Goal: Task Accomplishment & Management: Manage account settings

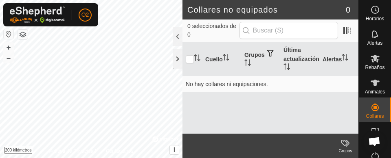
click at [8, 33] on button "button" at bounding box center [9, 34] width 10 height 10
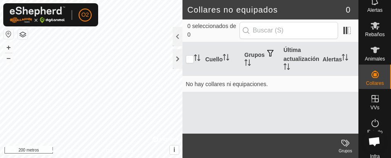
scroll to position [35, 0]
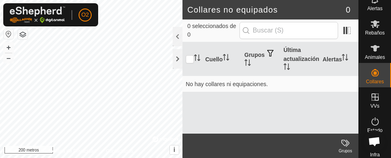
click at [371, 102] on es-virtualpaddocks-svg-icon at bounding box center [375, 97] width 15 height 13
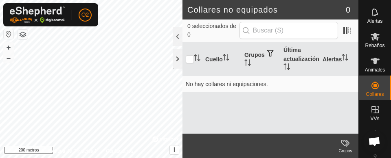
scroll to position [37, 0]
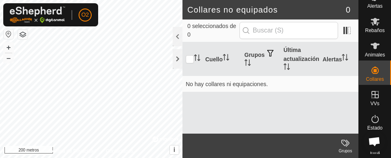
click at [373, 103] on font "VVs" at bounding box center [374, 104] width 9 height 6
click at [372, 99] on icon at bounding box center [375, 95] width 10 height 10
click at [378, 100] on es-virtualpaddocks-svg-icon at bounding box center [375, 94] width 15 height 13
click at [179, 62] on div at bounding box center [178, 59] width 10 height 20
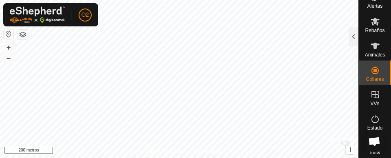
click at [374, 101] on font "VVs" at bounding box center [374, 104] width 9 height 6
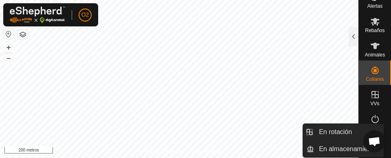
click at [375, 100] on es-virtualpaddocks-svg-icon at bounding box center [375, 94] width 15 height 13
click at [379, 97] on div "VVs" at bounding box center [375, 97] width 32 height 24
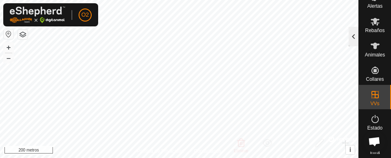
click at [353, 40] on div at bounding box center [354, 37] width 10 height 20
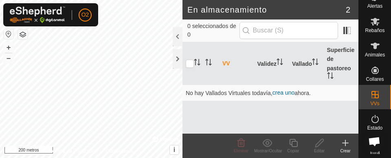
click at [382, 48] on div "Animales" at bounding box center [375, 48] width 32 height 24
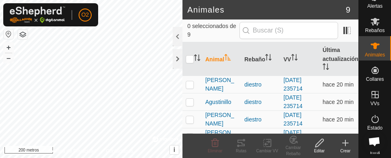
click at [373, 32] on font "Rebaños" at bounding box center [375, 31] width 20 height 6
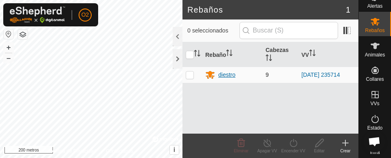
click at [228, 76] on font "diestro" at bounding box center [226, 75] width 17 height 7
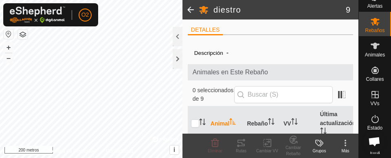
click at [348, 149] on div "Más" at bounding box center [345, 151] width 26 height 6
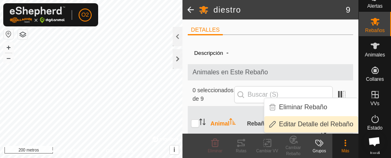
click at [338, 129] on font "Editar Detalle del Rebaño" at bounding box center [316, 125] width 74 height 10
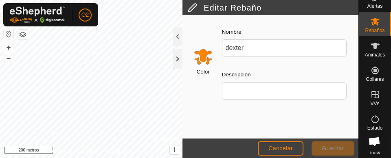
click at [333, 149] on font "Guardar" at bounding box center [333, 148] width 22 height 7
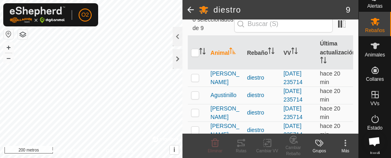
scroll to position [73, 0]
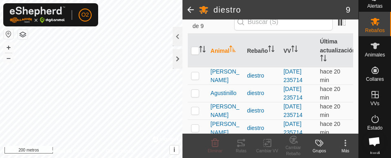
click at [346, 147] on icon at bounding box center [345, 143] width 10 height 10
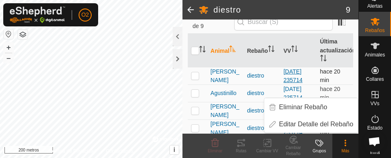
click at [299, 83] on font "[DATE] 235714" at bounding box center [292, 75] width 19 height 15
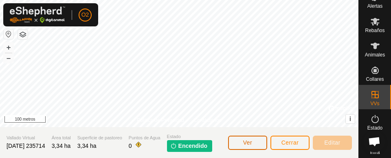
click at [257, 145] on button "Ver" at bounding box center [247, 143] width 39 height 14
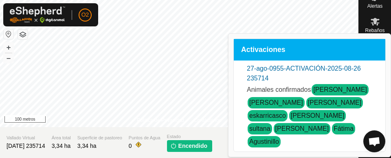
click at [333, 88] on font "genoveva" at bounding box center [340, 89] width 54 height 7
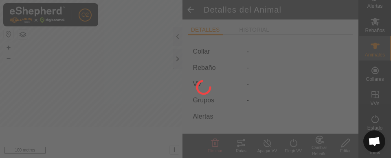
type input "genoveva"
type input "-"
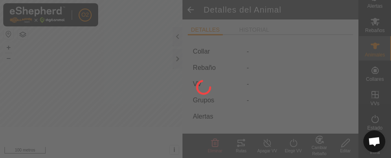
type input "0 kg"
type input "-"
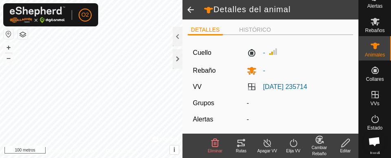
click at [187, 12] on span at bounding box center [190, 10] width 16 height 20
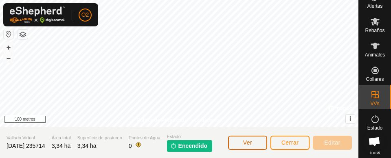
click at [253, 143] on button "Ver" at bounding box center [247, 143] width 39 height 14
click at [296, 139] on button "Cerrar" at bounding box center [289, 143] width 39 height 14
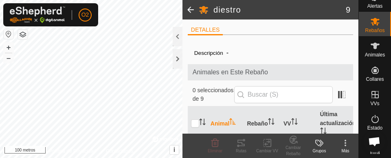
click at [189, 8] on span at bounding box center [190, 10] width 16 height 20
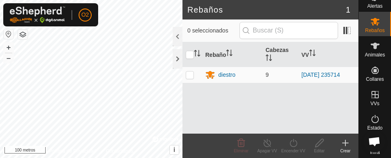
click at [372, 95] on icon at bounding box center [374, 94] width 7 height 7
click at [177, 34] on div at bounding box center [178, 37] width 10 height 20
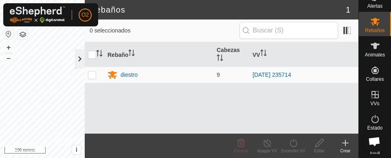
click at [80, 64] on div at bounding box center [80, 59] width 10 height 20
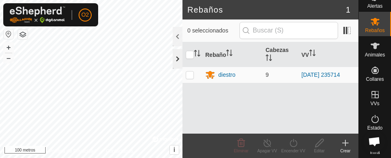
click at [179, 63] on div at bounding box center [178, 59] width 10 height 20
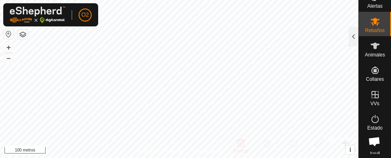
click at [375, 97] on icon at bounding box center [375, 95] width 10 height 10
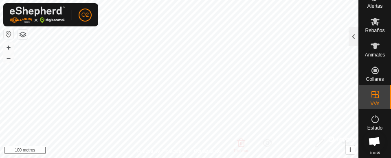
click at [375, 102] on font "VVs" at bounding box center [374, 104] width 9 height 6
click at [372, 98] on icon at bounding box center [374, 94] width 7 height 7
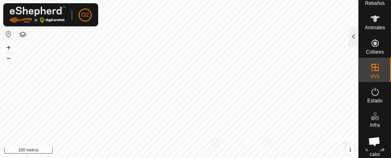
scroll to position [91, 0]
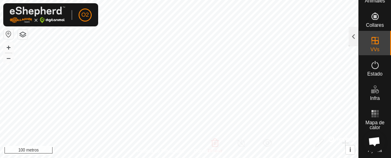
click at [370, 72] on font "Estado" at bounding box center [374, 74] width 15 height 6
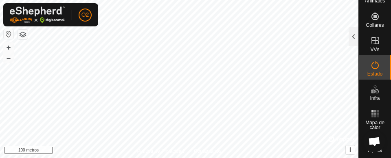
click at [370, 69] on icon at bounding box center [375, 65] width 10 height 10
click at [354, 42] on div at bounding box center [354, 37] width 10 height 20
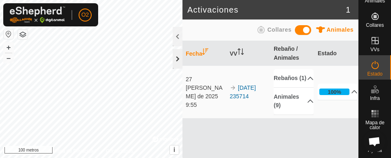
click at [177, 61] on div at bounding box center [178, 59] width 10 height 20
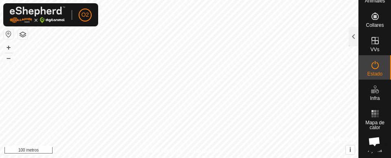
click at [376, 69] on icon at bounding box center [375, 65] width 10 height 10
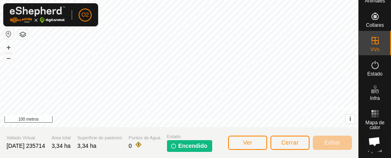
click at [374, 73] on font "Estado" at bounding box center [374, 74] width 15 height 6
click at [338, 145] on font "Editar" at bounding box center [332, 143] width 16 height 7
click at [200, 149] on font "Encendido" at bounding box center [192, 146] width 29 height 7
click at [194, 149] on font "Encendido" at bounding box center [192, 146] width 29 height 7
click at [198, 148] on font "Encendido" at bounding box center [192, 146] width 29 height 7
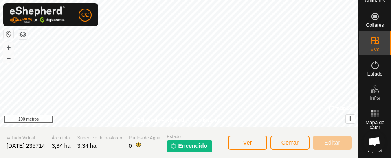
click at [375, 70] on es-activation-svg-icon at bounding box center [375, 65] width 15 height 13
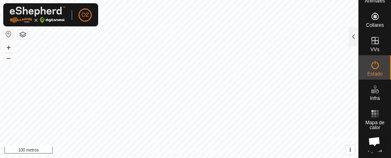
click at [371, 72] on font "Estado" at bounding box center [374, 74] width 15 height 6
click at [372, 46] on es-virtualpaddocks-svg-icon at bounding box center [375, 40] width 15 height 13
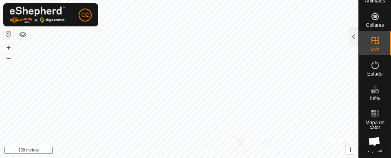
click at [375, 15] on icon at bounding box center [374, 16] width 7 height 7
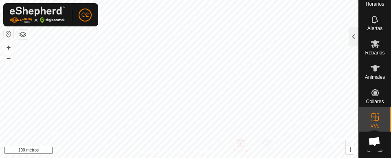
scroll to position [14, 0]
click at [372, 75] on font "Animales" at bounding box center [375, 78] width 20 height 6
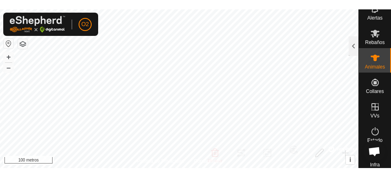
scroll to position [36, 0]
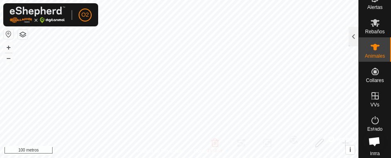
click at [377, 101] on es-virtualpaddocks-svg-icon at bounding box center [375, 96] width 15 height 13
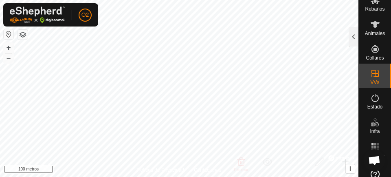
scroll to position [73, 0]
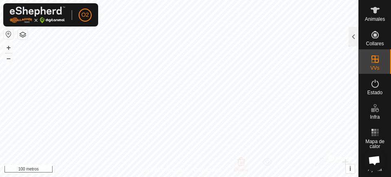
click at [377, 54] on es-virtualpaddocks-svg-icon at bounding box center [375, 59] width 15 height 13
click at [354, 36] on div at bounding box center [354, 37] width 10 height 20
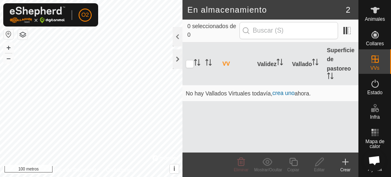
click at [348, 9] on font "2" at bounding box center [348, 9] width 4 height 9
click at [254, 15] on header "En almacenamiento 2" at bounding box center [270, 10] width 176 height 20
click at [180, 67] on div at bounding box center [178, 59] width 10 height 20
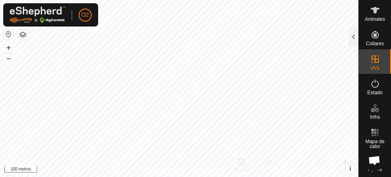
click at [380, 13] on div "Animales" at bounding box center [375, 12] width 32 height 24
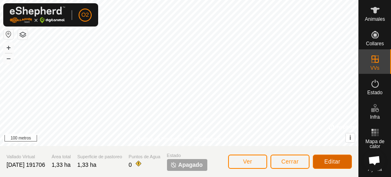
click at [338, 158] on font "Editar" at bounding box center [332, 161] width 16 height 7
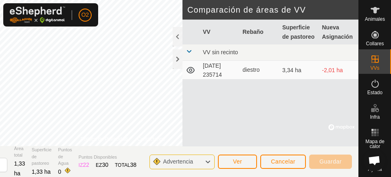
click at [334, 72] on font "-2,01 ha" at bounding box center [332, 70] width 21 height 7
click at [295, 74] on td "3,34 ha" at bounding box center [299, 70] width 40 height 18
click at [241, 158] on button "Ver" at bounding box center [237, 161] width 39 height 14
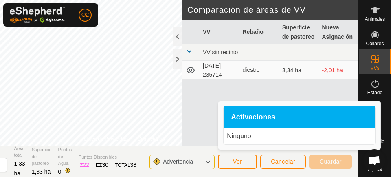
click at [343, 116] on div "Activaciones" at bounding box center [299, 117] width 151 height 22
click at [329, 138] on p "Ninguno" at bounding box center [299, 136] width 145 height 10
click at [348, 116] on div "Activaciones" at bounding box center [299, 117] width 151 height 22
click at [175, 65] on div at bounding box center [178, 59] width 10 height 20
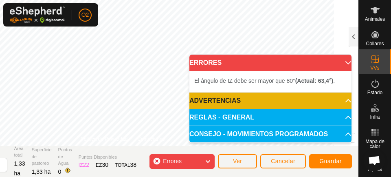
click at [231, 61] on p-accordion-header "ERRORES" at bounding box center [270, 63] width 162 height 16
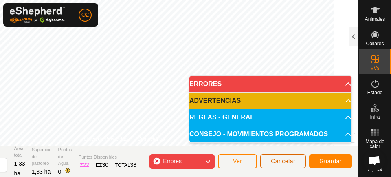
click at [288, 158] on button "Cancelar" at bounding box center [283, 161] width 46 height 14
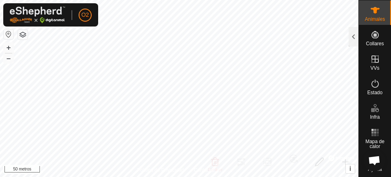
click at [377, 64] on es-virtualpaddocks-svg-icon at bounding box center [375, 59] width 15 height 13
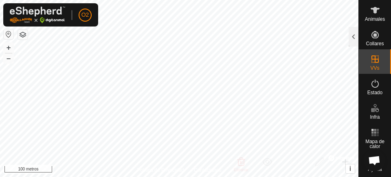
click at [372, 69] on font "VVs" at bounding box center [374, 68] width 9 height 6
click at [371, 17] on font "Animales" at bounding box center [375, 19] width 20 height 6
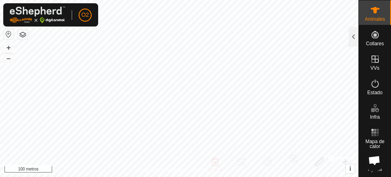
click at [377, 68] on div "VVs" at bounding box center [375, 61] width 32 height 24
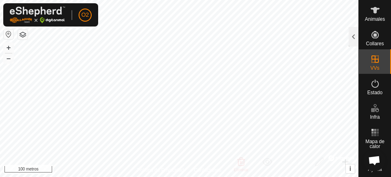
click at [360, 69] on div "VVs" at bounding box center [375, 61] width 32 height 24
click at [352, 45] on div at bounding box center [354, 37] width 10 height 20
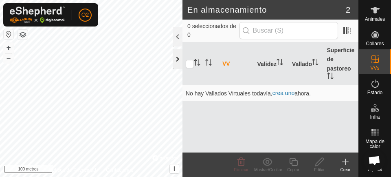
click at [177, 59] on div at bounding box center [178, 59] width 10 height 20
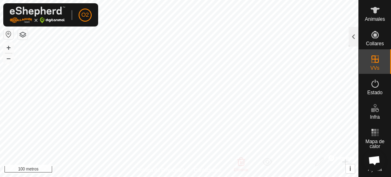
click at [372, 65] on es-virtualpaddocks-svg-icon at bounding box center [375, 59] width 15 height 13
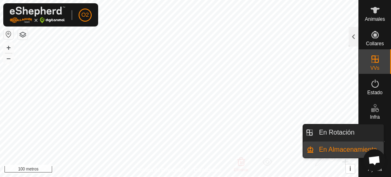
click at [376, 63] on es-virtualpaddocks-svg-icon at bounding box center [375, 59] width 15 height 13
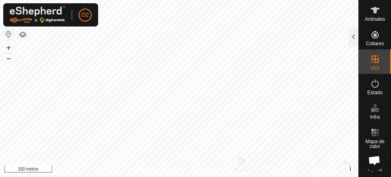
click at [322, 151] on span "En Almacenamiento" at bounding box center [322, 149] width 58 height 10
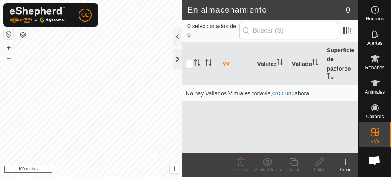
click at [174, 54] on div at bounding box center [178, 59] width 10 height 20
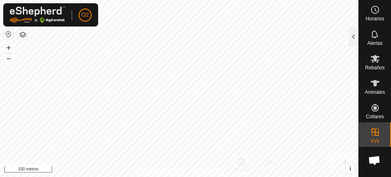
click at [372, 90] on font "Animales" at bounding box center [375, 92] width 20 height 6
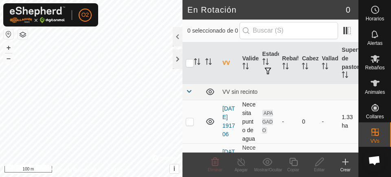
click at [189, 129] on td at bounding box center [192, 121] width 20 height 43
checkbox input "true"
click at [295, 161] on icon at bounding box center [293, 162] width 10 height 10
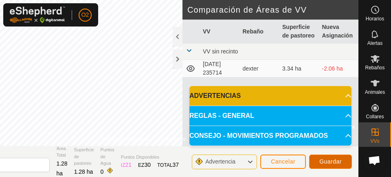
click at [339, 167] on button "Guardar" at bounding box center [330, 161] width 43 height 14
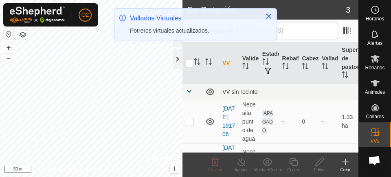
click at [294, 165] on icon at bounding box center [293, 162] width 8 height 8
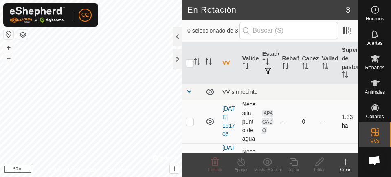
click at [191, 129] on td at bounding box center [192, 121] width 20 height 43
checkbox input "true"
click at [298, 163] on icon at bounding box center [293, 162] width 10 height 10
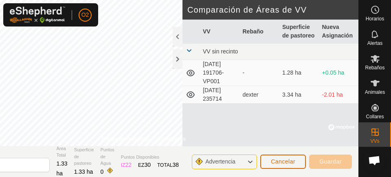
click at [297, 164] on button "Cancelar" at bounding box center [283, 161] width 46 height 14
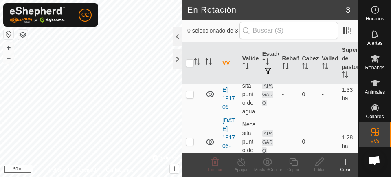
scroll to position [34, 0]
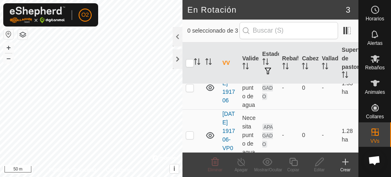
click at [323, 166] on icon at bounding box center [319, 162] width 10 height 10
click at [325, 164] on edit-svg-icon at bounding box center [319, 162] width 26 height 10
click at [303, 168] on div "Copiar" at bounding box center [293, 170] width 26 height 6
click at [192, 97] on td at bounding box center [192, 87] width 20 height 43
checkbox input "true"
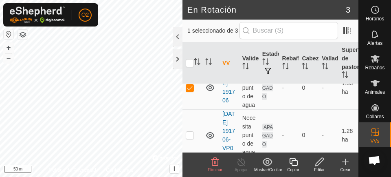
click at [319, 167] on div "Editar" at bounding box center [319, 170] width 26 height 6
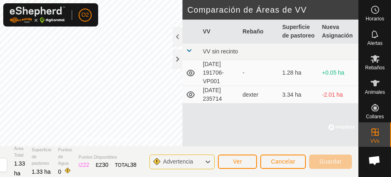
click at [240, 160] on span "Ver" at bounding box center [237, 161] width 9 height 7
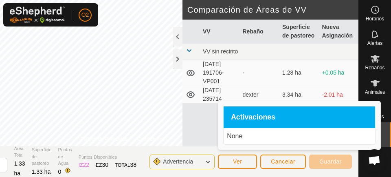
click at [299, 122] on div "Activaciones" at bounding box center [299, 117] width 151 height 22
click at [288, 162] on span "Cancelar" at bounding box center [283, 161] width 24 height 7
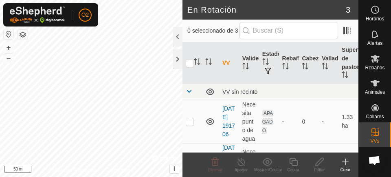
click at [325, 166] on edit-svg-icon at bounding box center [319, 162] width 26 height 10
click at [296, 164] on icon at bounding box center [293, 162] width 10 height 10
click at [346, 163] on icon at bounding box center [345, 162] width 10 height 10
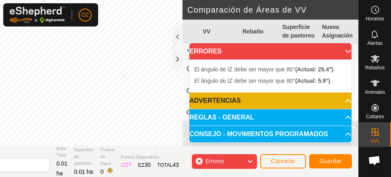
click at [232, 158] on div "Errores" at bounding box center [224, 161] width 65 height 15
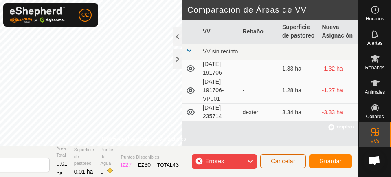
click at [280, 161] on span "Cancelar" at bounding box center [283, 161] width 24 height 7
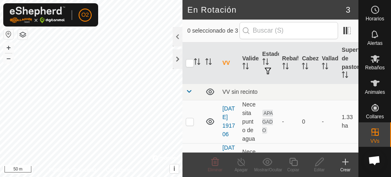
click at [290, 168] on div "Copiar" at bounding box center [293, 170] width 26 height 6
click at [298, 162] on icon at bounding box center [293, 162] width 10 height 10
click at [194, 125] on td at bounding box center [192, 121] width 20 height 43
checkbox input "true"
click at [293, 164] on icon at bounding box center [293, 162] width 10 height 10
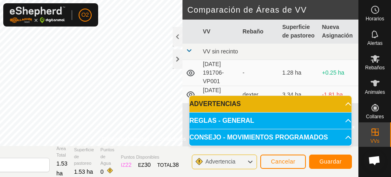
click at [334, 162] on span "Guardar" at bounding box center [330, 161] width 22 height 7
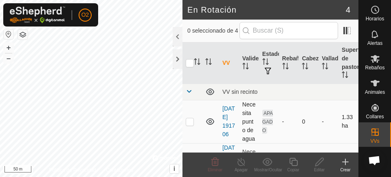
click at [195, 125] on td at bounding box center [192, 121] width 20 height 43
checkbox input "true"
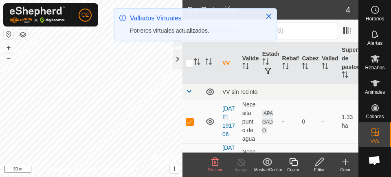
click at [213, 168] on span "Eliminar" at bounding box center [215, 169] width 15 height 4
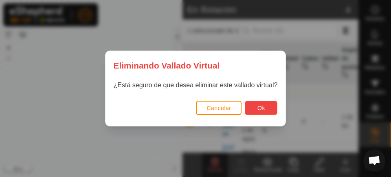
click at [267, 109] on button "Ok" at bounding box center [261, 108] width 33 height 14
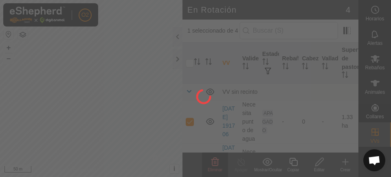
checkbox input "false"
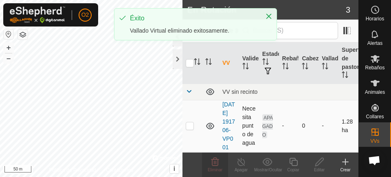
click at [198, 134] on td at bounding box center [192, 126] width 20 height 52
checkbox input "true"
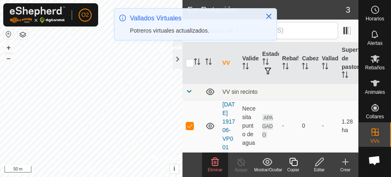
click at [221, 166] on delete-svg-icon at bounding box center [215, 162] width 26 height 10
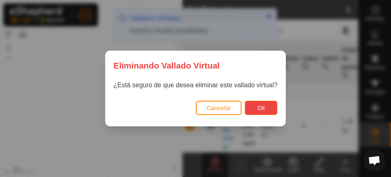
click at [266, 109] on button "Ok" at bounding box center [261, 108] width 33 height 14
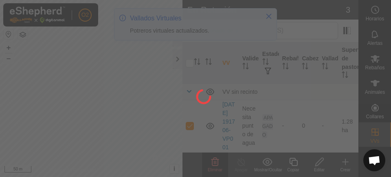
checkbox input "false"
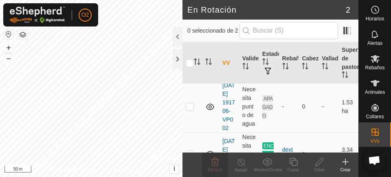
scroll to position [7, 0]
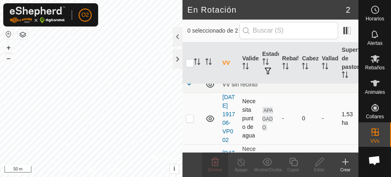
click at [191, 132] on td at bounding box center [192, 118] width 20 height 52
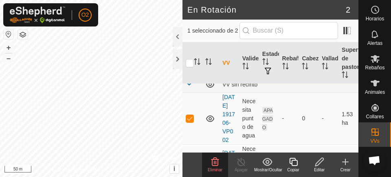
click at [220, 170] on span "Eliminar" at bounding box center [215, 169] width 15 height 4
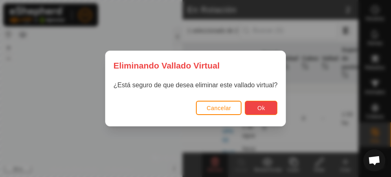
click at [269, 113] on button "Ok" at bounding box center [261, 108] width 33 height 14
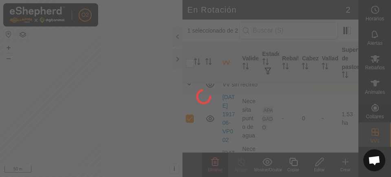
checkbox input "false"
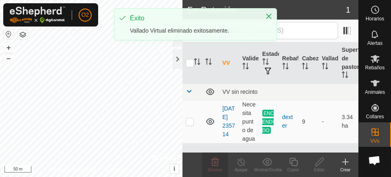
scroll to position [0, 0]
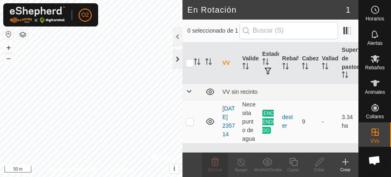
click at [179, 60] on div at bounding box center [178, 59] width 10 height 20
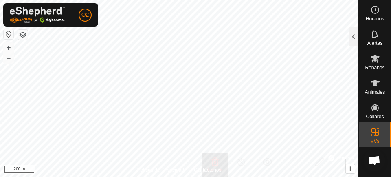
click at [376, 84] on es-animals-svg-icon at bounding box center [375, 83] width 15 height 13
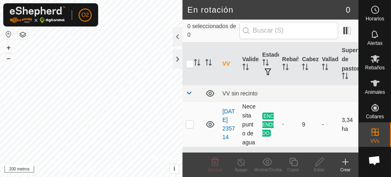
click at [191, 124] on p-checkbox at bounding box center [190, 124] width 8 height 7
checkbox input "true"
click at [291, 162] on icon at bounding box center [293, 162] width 10 height 10
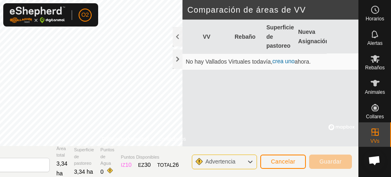
click at [285, 64] on font "crea uno" at bounding box center [283, 61] width 22 height 7
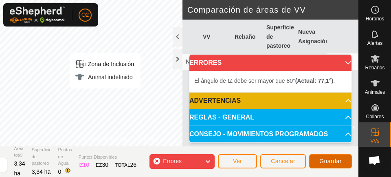
click at [335, 165] on button "Guardar" at bounding box center [330, 161] width 43 height 14
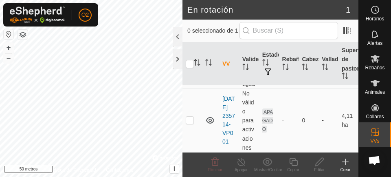
scroll to position [73, 0]
click at [189, 125] on td at bounding box center [192, 120] width 20 height 64
checkbox input "true"
click at [291, 166] on icon at bounding box center [293, 162] width 10 height 10
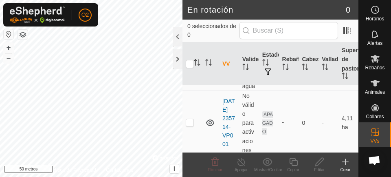
scroll to position [59, 0]
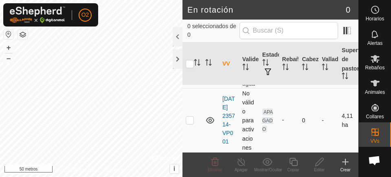
click at [192, 123] on p-checkbox at bounding box center [190, 119] width 8 height 7
checkbox input "true"
click at [295, 162] on icon at bounding box center [293, 162] width 10 height 10
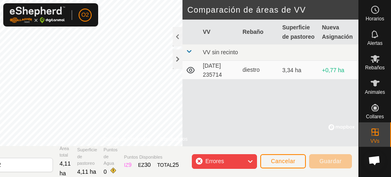
click at [196, 165] on div "Errores" at bounding box center [224, 161] width 65 height 15
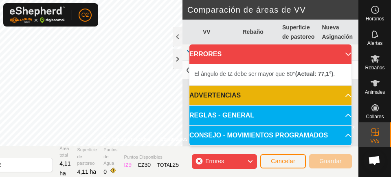
click at [201, 159] on div "Errores" at bounding box center [224, 161] width 65 height 15
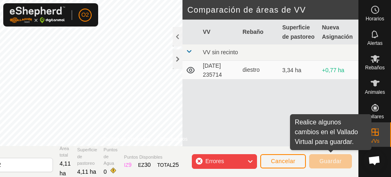
click at [260, 112] on div "VV Rebaño Superficie de pastoreo Nueva Asignación VV sin recinto [DATE] 235714 …" at bounding box center [270, 83] width 176 height 127
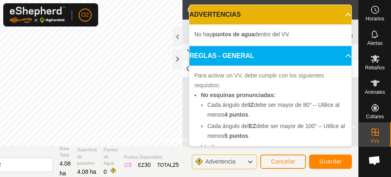
click at [345, 15] on icon at bounding box center [348, 14] width 6 height 3
click at [330, 162] on span "Guardar" at bounding box center [330, 161] width 22 height 7
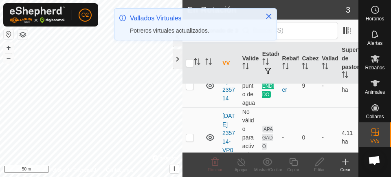
scroll to position [35, 0]
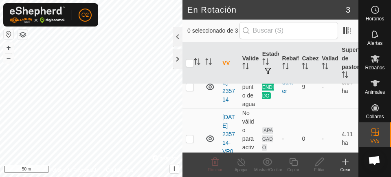
click at [294, 165] on icon at bounding box center [293, 162] width 8 height 8
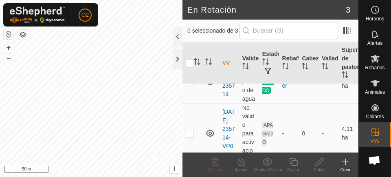
scroll to position [47, 0]
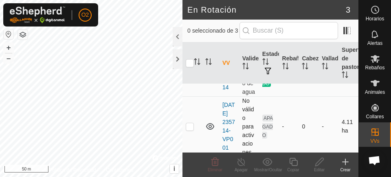
click at [190, 129] on p-checkbox at bounding box center [190, 126] width 8 height 7
checkbox input "true"
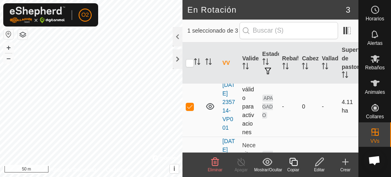
scroll to position [67, 0]
click at [293, 164] on icon at bounding box center [293, 162] width 10 height 10
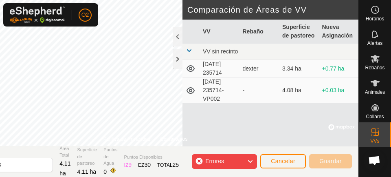
click at [231, 160] on div "Errores" at bounding box center [224, 161] width 65 height 15
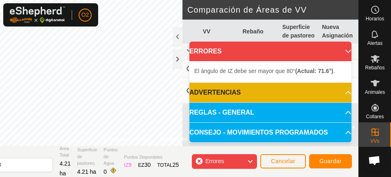
click at [228, 167] on div "Errores" at bounding box center [224, 161] width 65 height 15
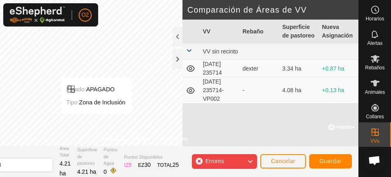
click at [223, 160] on span "Errores" at bounding box center [214, 161] width 19 height 7
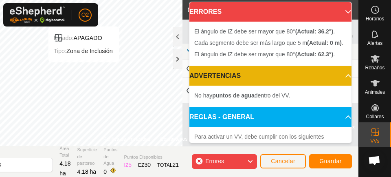
click at [119, 52] on div "Estado: APAGADO Tipo: Zona de Inclusión" at bounding box center [83, 44] width 71 height 36
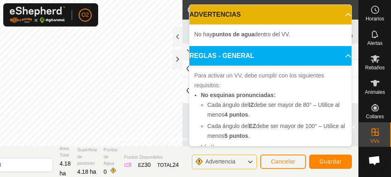
click at [238, 165] on span "Advertencia" at bounding box center [223, 161] width 37 height 11
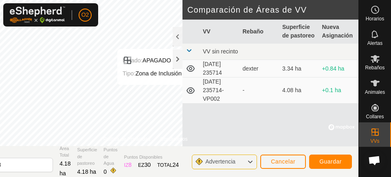
click at [330, 167] on button "Guardar" at bounding box center [330, 161] width 43 height 14
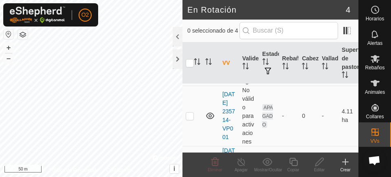
scroll to position [58, 0]
click at [193, 118] on p-checkbox at bounding box center [190, 115] width 8 height 7
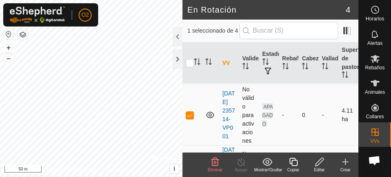
checkbox input "true"
click at [293, 162] on icon at bounding box center [293, 162] width 10 height 10
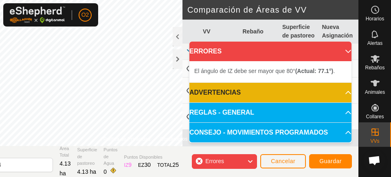
click at [347, 49] on p-accordion-header "ERRORES" at bounding box center [270, 52] width 162 height 20
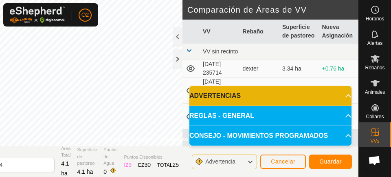
click at [226, 167] on div "Advertencia" at bounding box center [224, 161] width 65 height 15
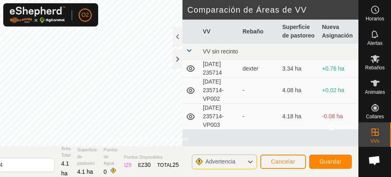
click at [335, 165] on button "Guardar" at bounding box center [330, 161] width 43 height 14
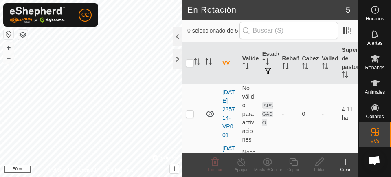
scroll to position [65, 0]
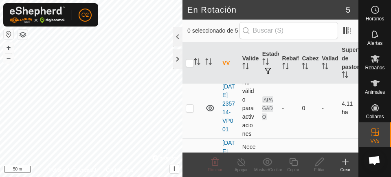
click at [191, 111] on p-checkbox at bounding box center [190, 108] width 8 height 7
checkbox input "true"
click at [316, 163] on icon at bounding box center [319, 162] width 8 height 8
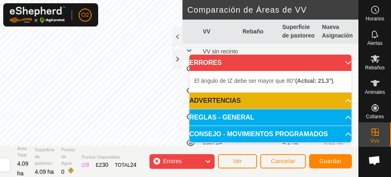
click at [347, 64] on p-accordion-header "ERRORES" at bounding box center [270, 63] width 162 height 16
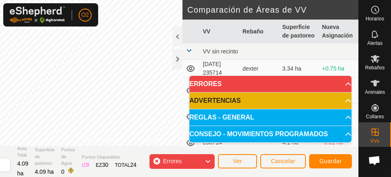
click at [345, 85] on icon at bounding box center [348, 84] width 7 height 7
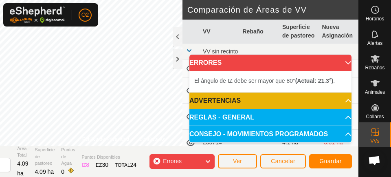
click at [346, 63] on icon at bounding box center [348, 62] width 7 height 7
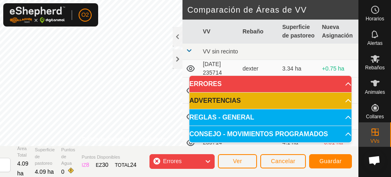
click at [97, 24] on div "O2" at bounding box center [50, 14] width 95 height 23
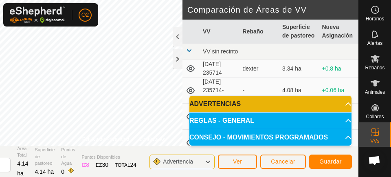
click at [190, 164] on span "Advertencia" at bounding box center [178, 161] width 30 height 7
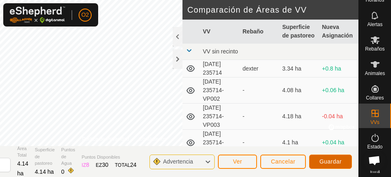
click at [339, 164] on span "Guardar" at bounding box center [330, 161] width 22 height 7
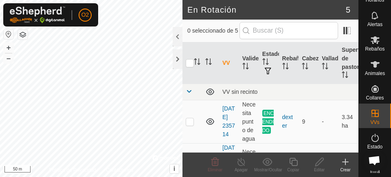
click at [271, 14] on button "Close" at bounding box center [268, 15] width 11 height 11
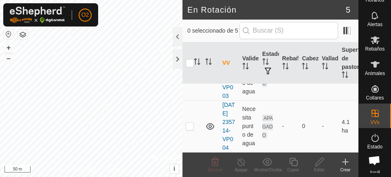
scroll to position [275, 0]
click at [190, 123] on p-checkbox at bounding box center [190, 126] width 8 height 7
click at [216, 164] on icon at bounding box center [215, 162] width 10 height 10
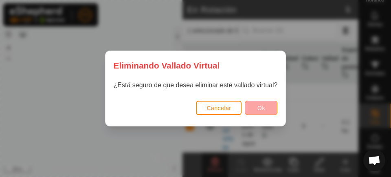
click at [263, 110] on span "Ok" at bounding box center [261, 108] width 8 height 7
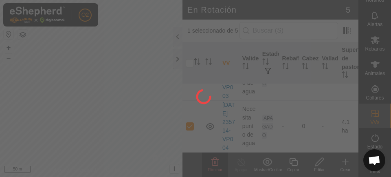
checkbox input "false"
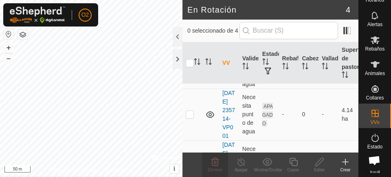
scroll to position [58, 0]
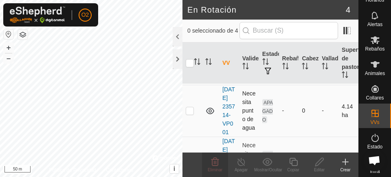
click at [193, 114] on p-checkbox at bounding box center [190, 110] width 8 height 7
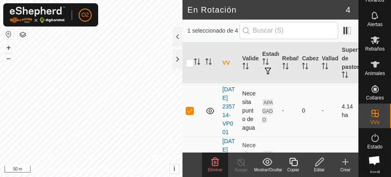
checkbox input "true"
click at [215, 164] on icon at bounding box center [215, 162] width 10 height 10
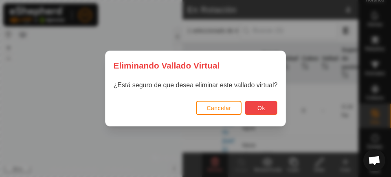
click at [262, 108] on span "Ok" at bounding box center [261, 108] width 8 height 7
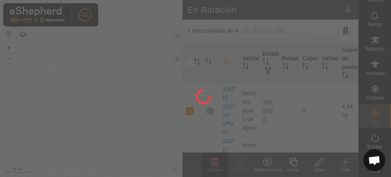
checkbox input "false"
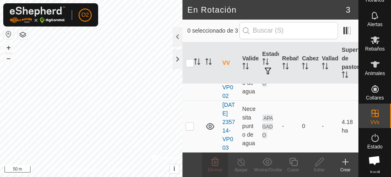
scroll to position [137, 0]
click at [194, 119] on td at bounding box center [192, 126] width 20 height 52
checkbox input "true"
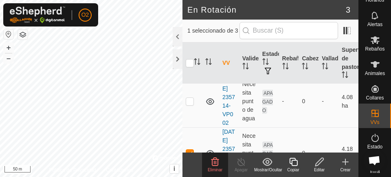
scroll to position [70, 0]
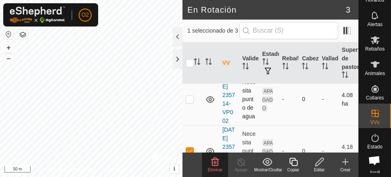
click at [192, 121] on td at bounding box center [192, 99] width 20 height 52
click at [217, 167] on span "Eliminar" at bounding box center [215, 169] width 15 height 4
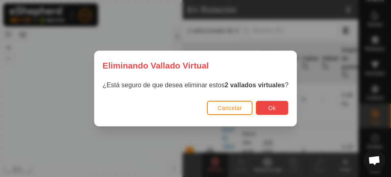
click at [279, 108] on button "Ok" at bounding box center [272, 108] width 33 height 14
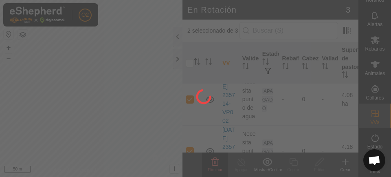
checkbox input "false"
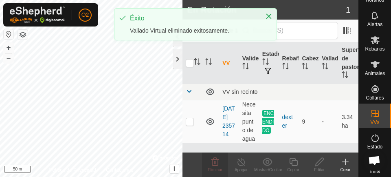
scroll to position [0, 0]
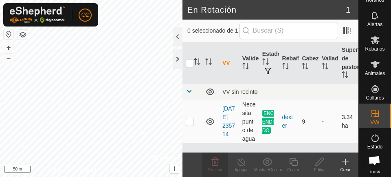
click at [191, 123] on p-checkbox at bounding box center [190, 121] width 8 height 7
checkbox input "true"
click at [293, 165] on icon at bounding box center [293, 162] width 8 height 8
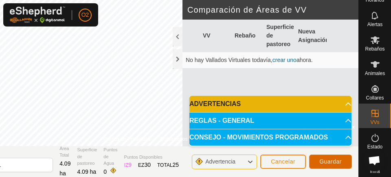
click at [331, 165] on button "Guardar" at bounding box center [330, 161] width 43 height 14
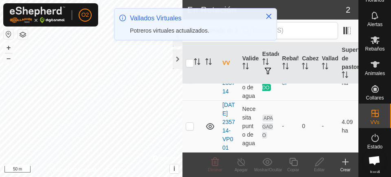
scroll to position [53, 0]
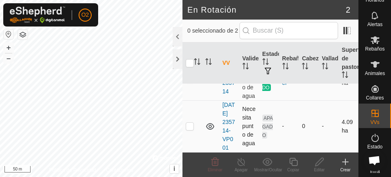
click at [192, 129] on p-checkbox at bounding box center [190, 126] width 8 height 7
checkbox input "true"
click at [318, 162] on icon at bounding box center [319, 162] width 10 height 10
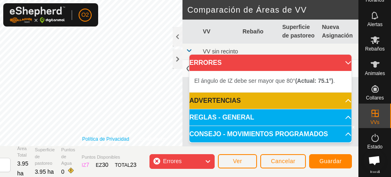
click at [113, 136] on link "Política de Privacidad" at bounding box center [105, 138] width 47 height 7
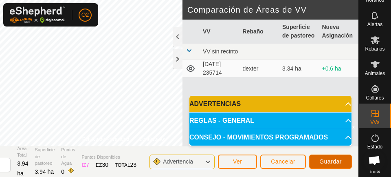
click at [337, 164] on span "Guardar" at bounding box center [330, 161] width 22 height 7
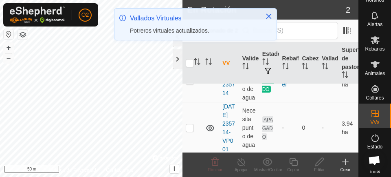
scroll to position [68, 0]
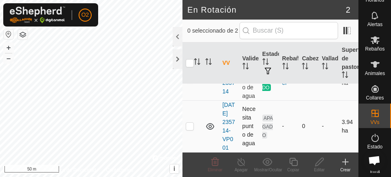
click at [191, 123] on p-checkbox at bounding box center [190, 126] width 8 height 7
checkbox input "true"
click at [345, 162] on icon at bounding box center [345, 162] width 0 height 6
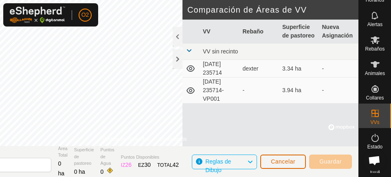
click at [279, 161] on span "Cancelar" at bounding box center [283, 161] width 24 height 7
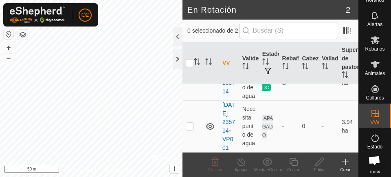
scroll to position [50, 0]
click at [191, 140] on td at bounding box center [192, 126] width 20 height 52
checkbox input "true"
